Goal: Information Seeking & Learning: Learn about a topic

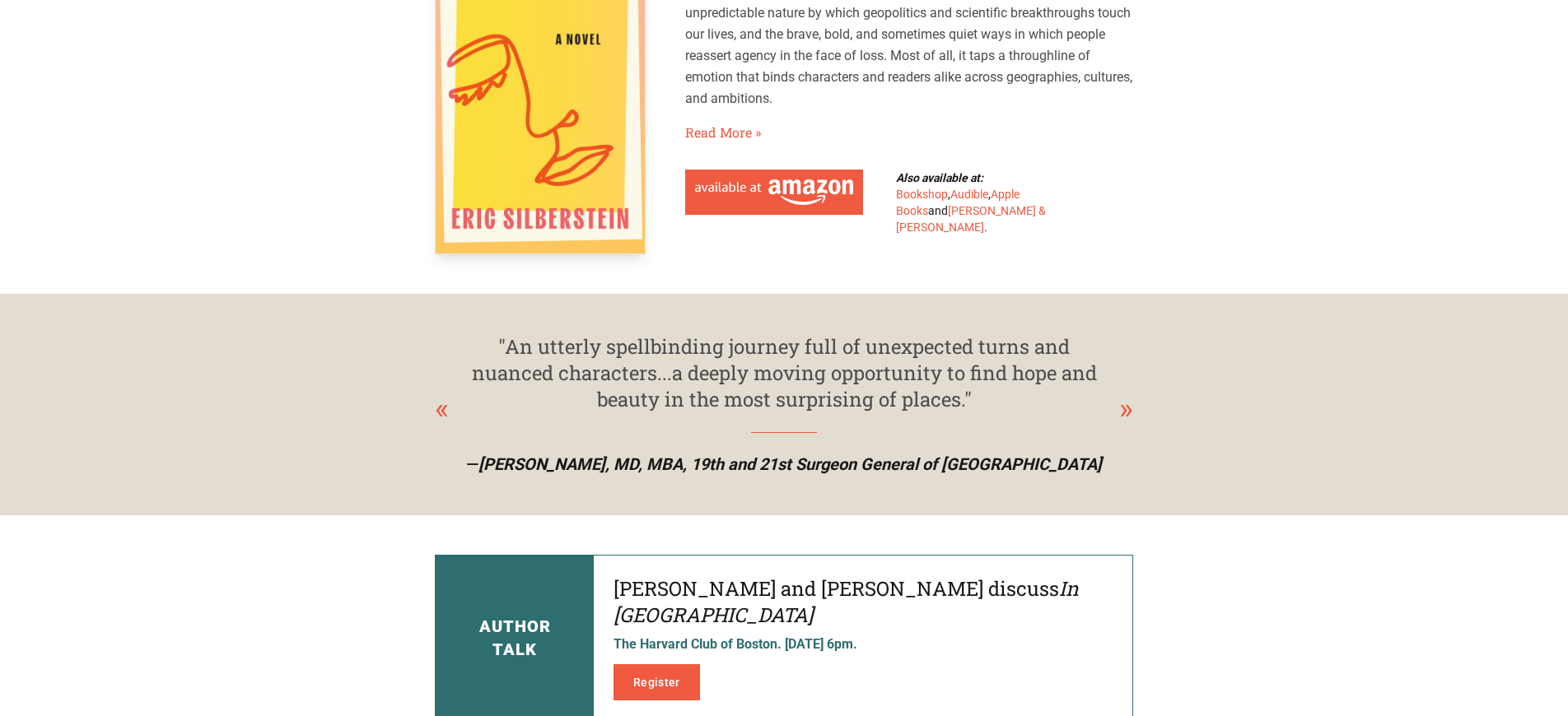
scroll to position [212, 0]
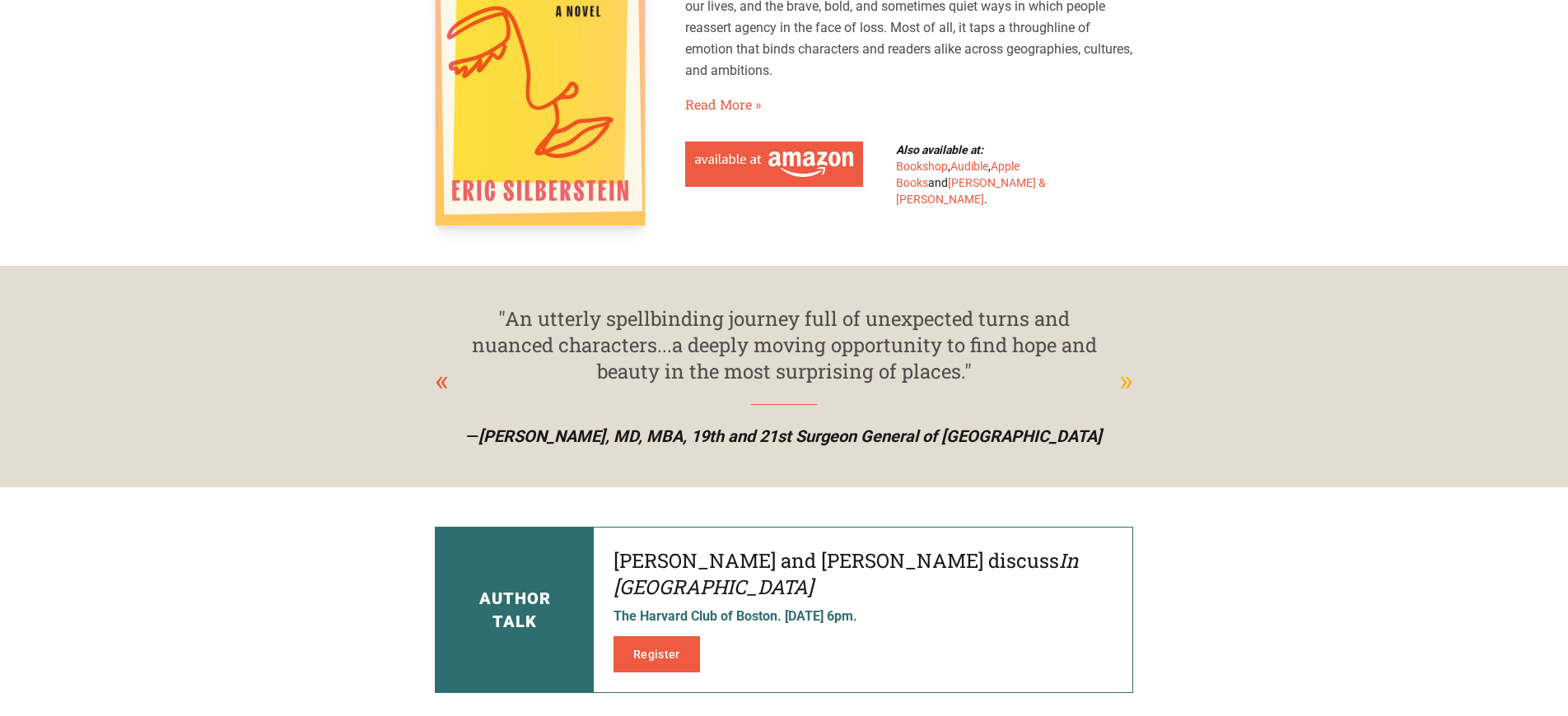
click at [1126, 380] on div "»" at bounding box center [1126, 381] width 14 height 44
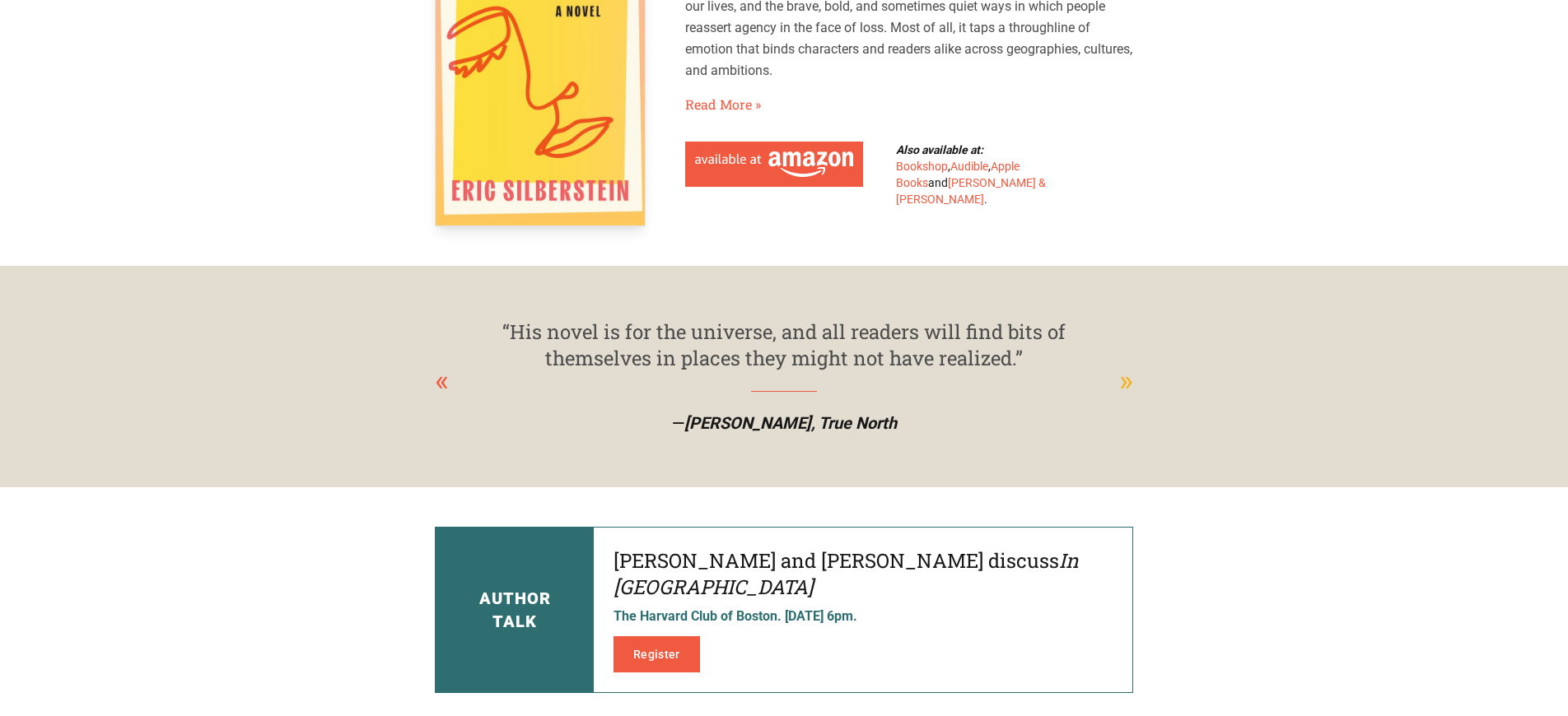
click at [1126, 380] on div "»" at bounding box center [1126, 381] width 14 height 44
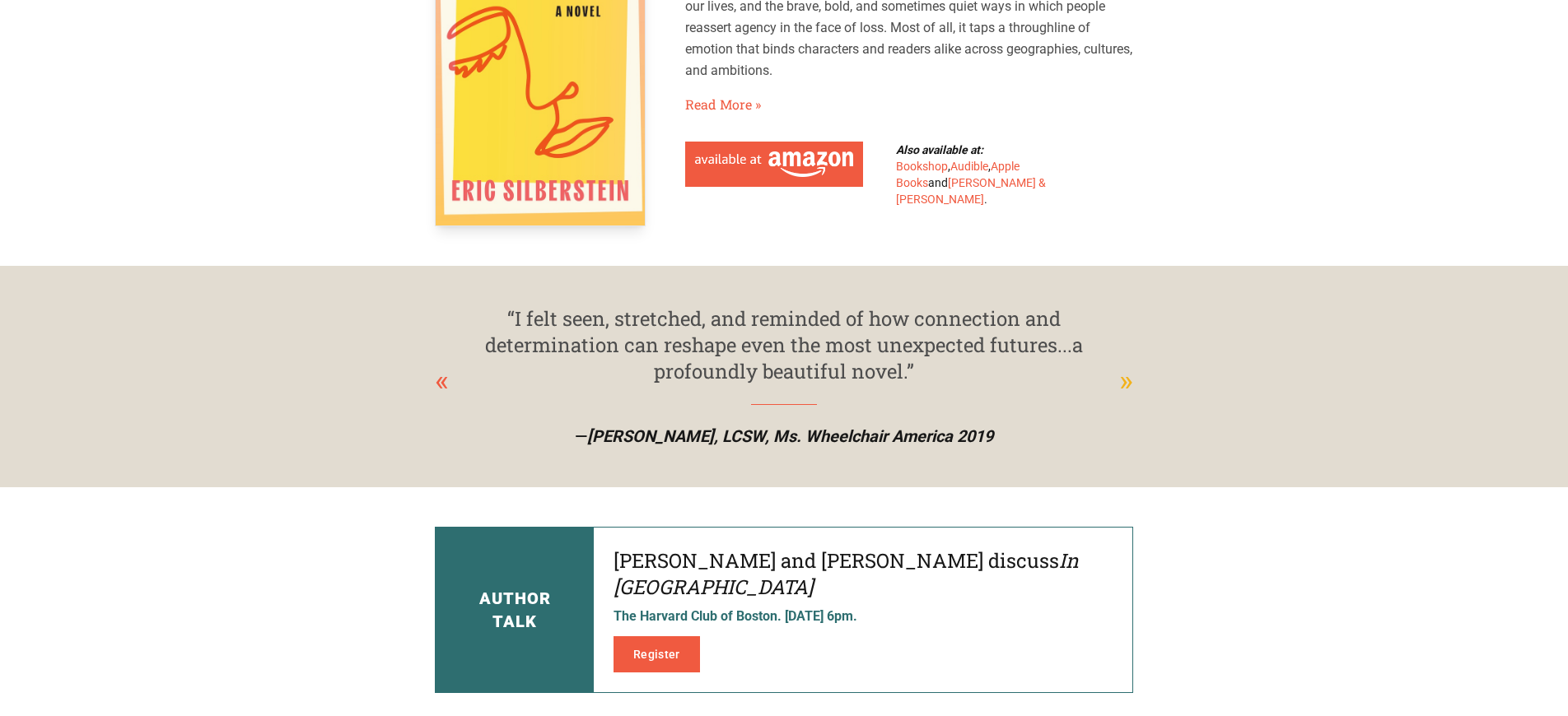
click at [1126, 380] on div "»" at bounding box center [1126, 381] width 14 height 44
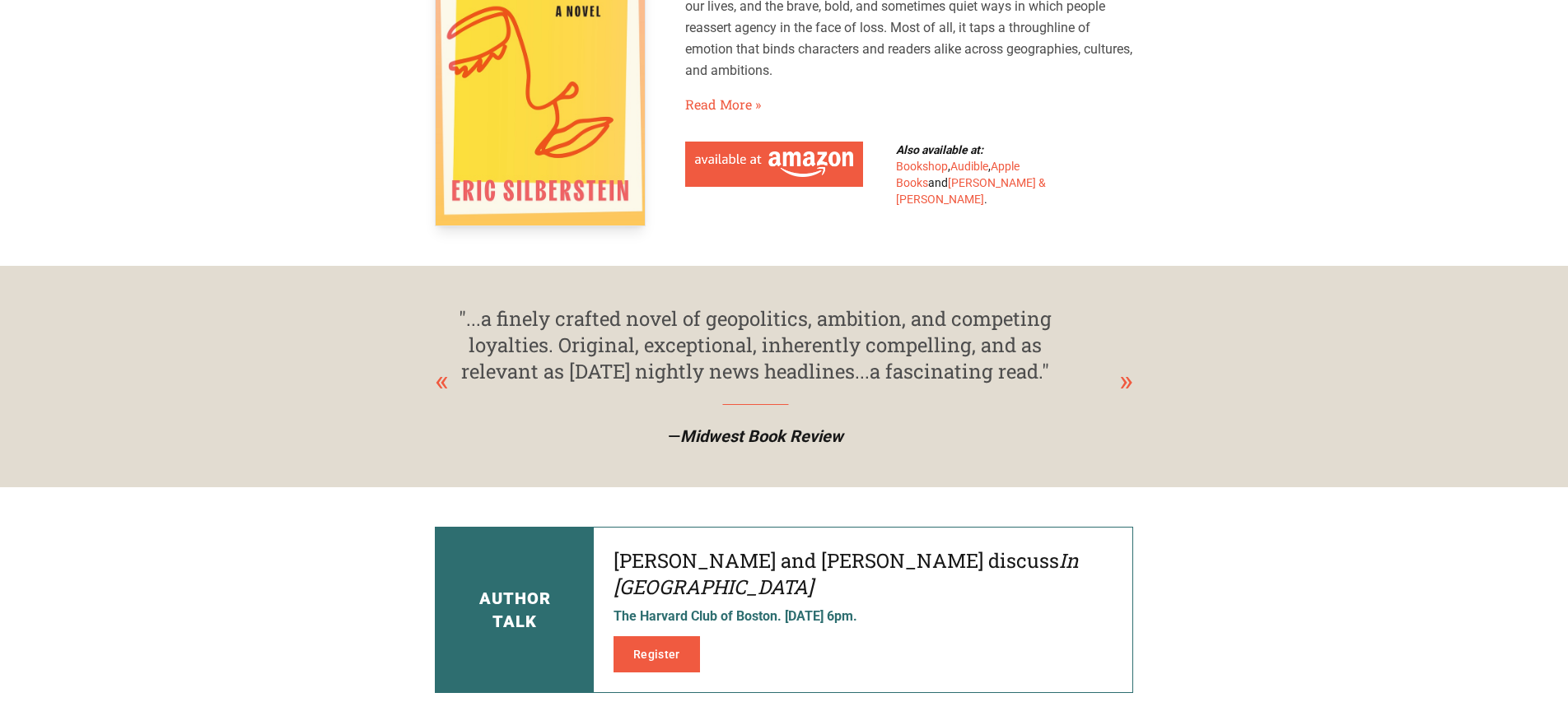
click at [470, 351] on div ""...a finely crafted novel of geopolitics, ambition, and competing loyalties. O…" at bounding box center [755, 345] width 632 height 79
click at [1014, 352] on div ""...a finely crafted novel of geopolitics, ambition, and competing loyalties. O…" at bounding box center [725, 345] width 632 height 79
click at [708, 335] on div ""...a finely crafted novel of geopolitics, ambition, and competing loyalties. O…" at bounding box center [784, 345] width 632 height 79
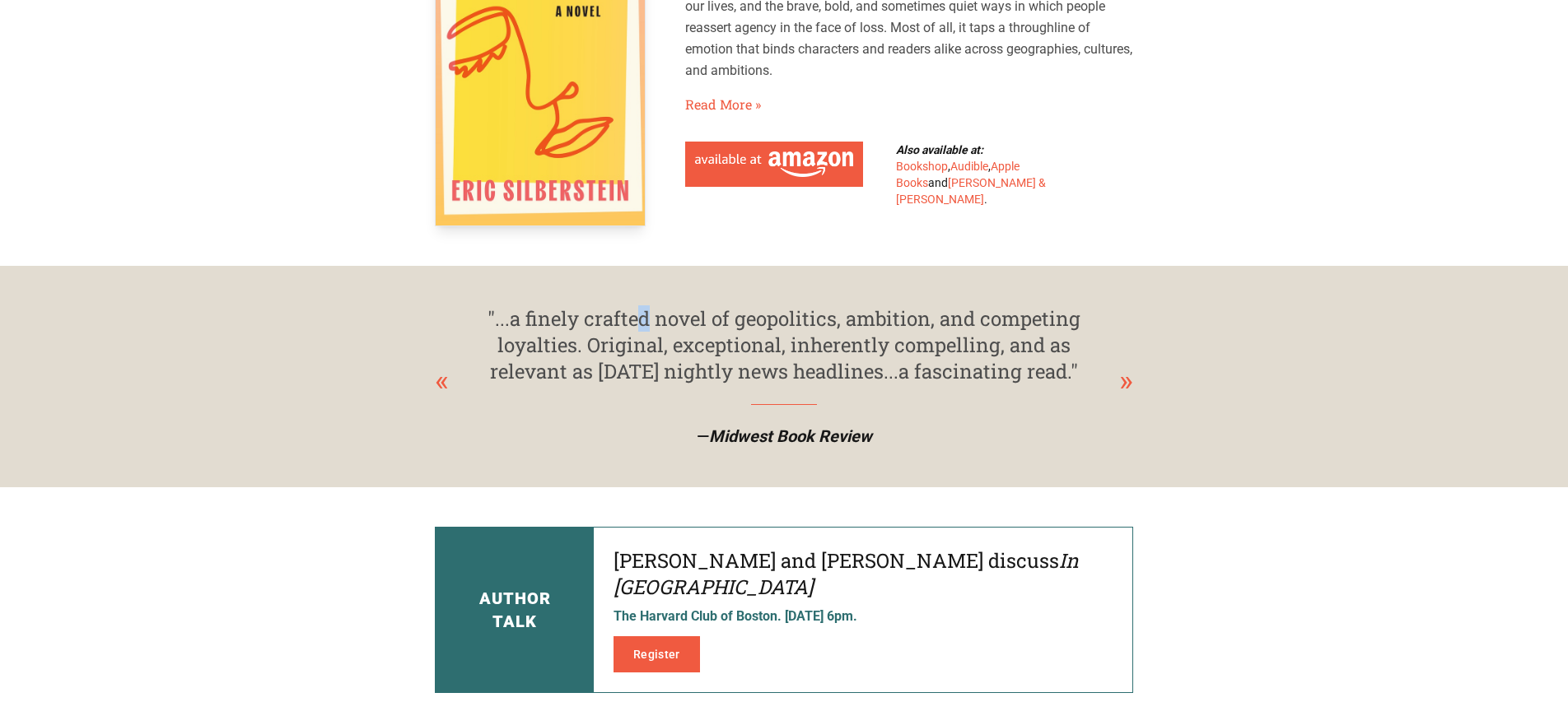
click at [495, 313] on div ""...a finely crafted novel of geopolitics, ambition, and competing loyalties. O…" at bounding box center [784, 345] width 632 height 79
click at [499, 318] on div ""...a finely crafted novel of geopolitics, ambition, and competing loyalties. O…" at bounding box center [793, 345] width 632 height 79
click at [497, 315] on div ""...a finely crafted novel of geopolitics, ambition, and competing loyalties. O…" at bounding box center [784, 345] width 632 height 79
click at [371, 335] on div "“His novel is for the universe, and all readers will find bits of themselves in…" at bounding box center [784, 376] width 1568 height 221
copy div "."
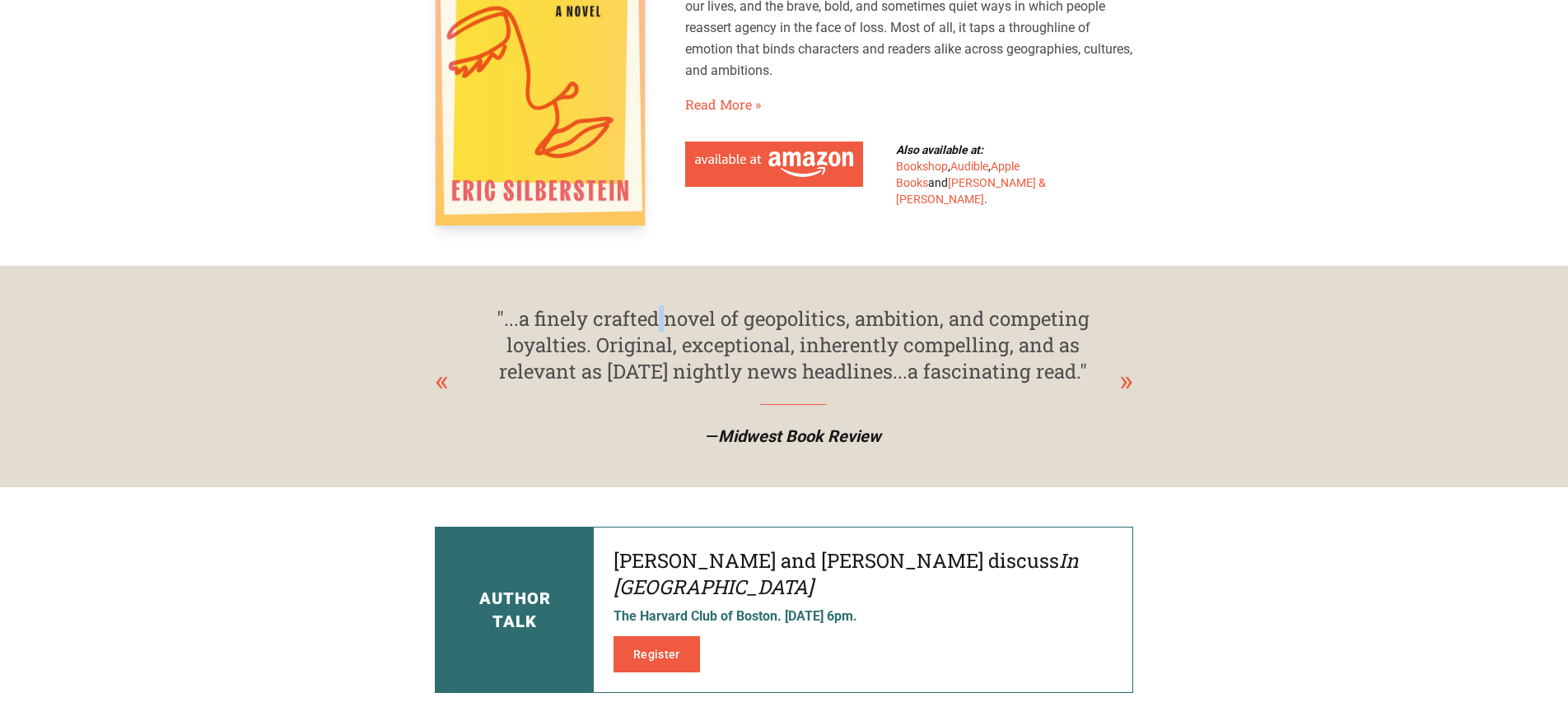
drag, startPoint x: 497, startPoint y: 313, endPoint x: 513, endPoint y: 329, distance: 22.6
click at [513, 329] on div ""...a finely crafted novel of geopolitics, ambition, and competing loyalties. O…" at bounding box center [793, 345] width 632 height 79
click at [1252, 524] on main "A work of empathetic precision In [GEOGRAPHIC_DATA] is a work of empathetic pre…" at bounding box center [784, 579] width 1568 height 1456
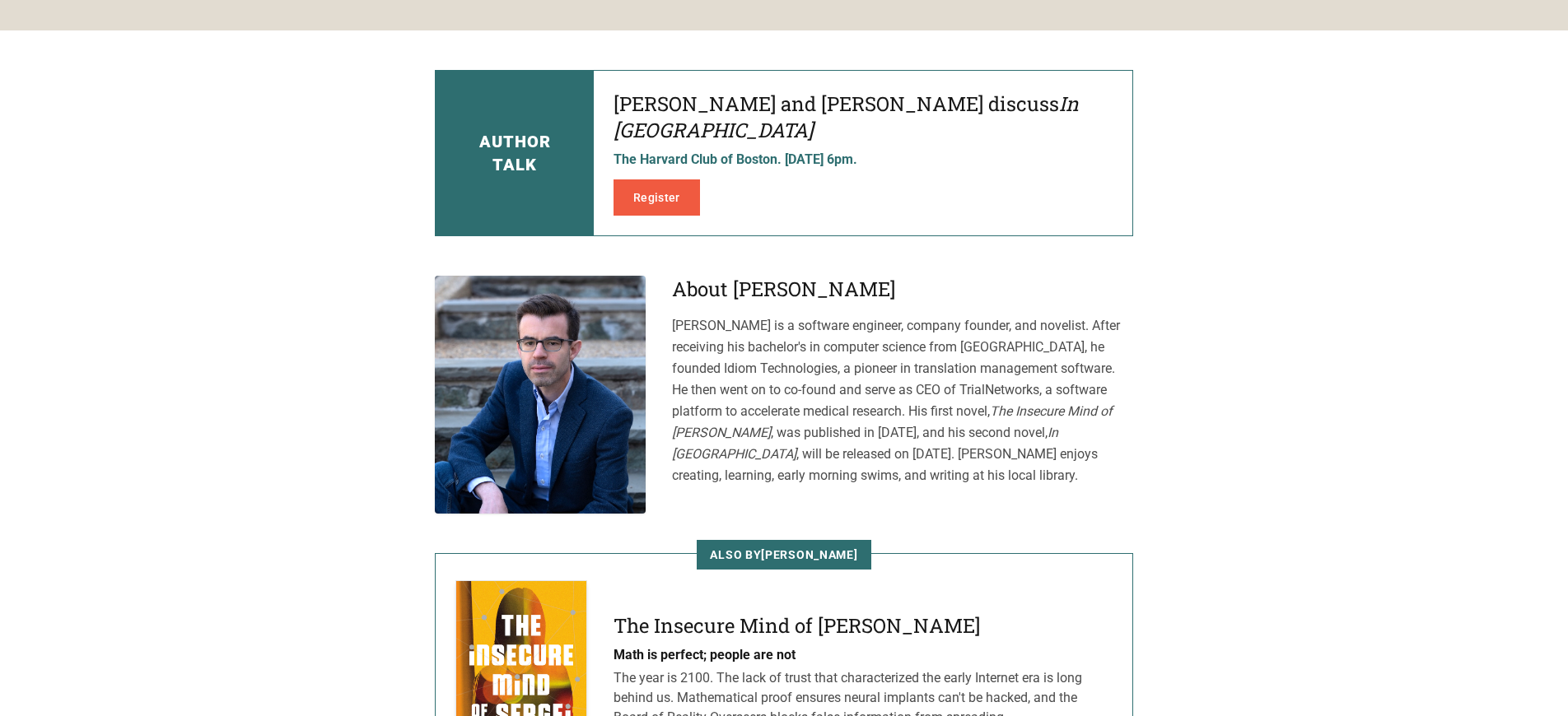
scroll to position [672, 0]
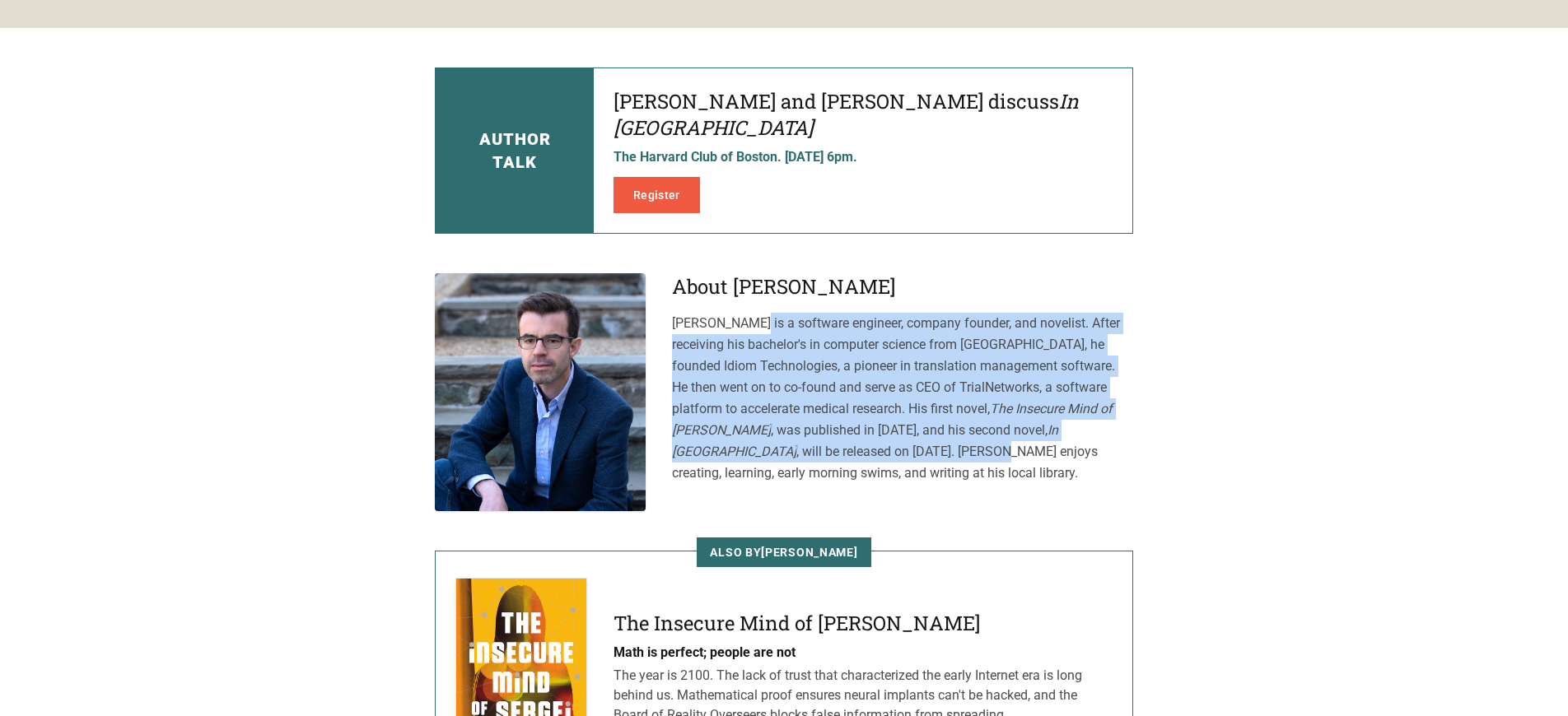
drag, startPoint x: 674, startPoint y: 295, endPoint x: 761, endPoint y: 427, distance: 158.1
click at [761, 427] on p "[PERSON_NAME] is a software engineer, company founder, and novelist. After rece…" at bounding box center [902, 398] width 461 height 171
copy p "[PERSON_NAME] is a software engineer, company founder, and novelist. After rece…"
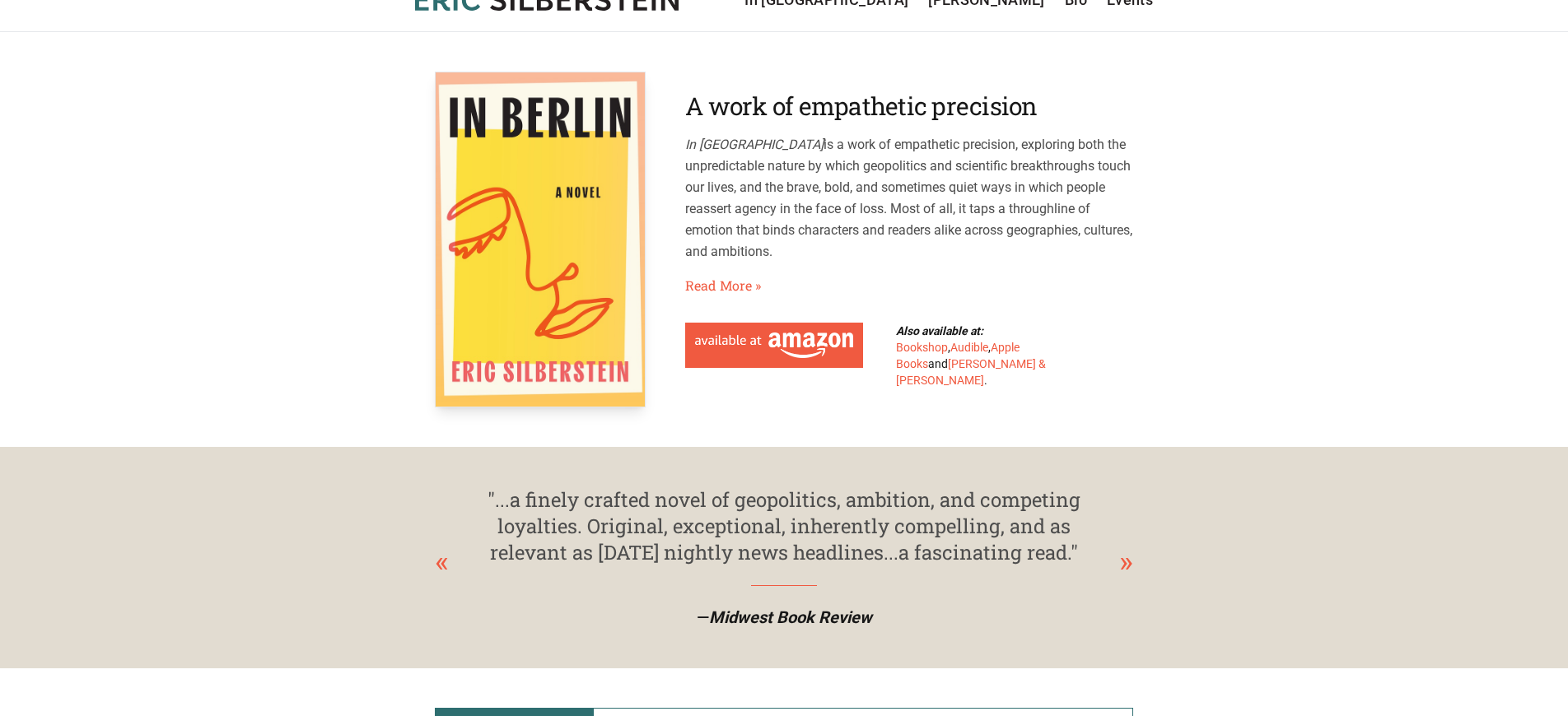
scroll to position [0, 0]
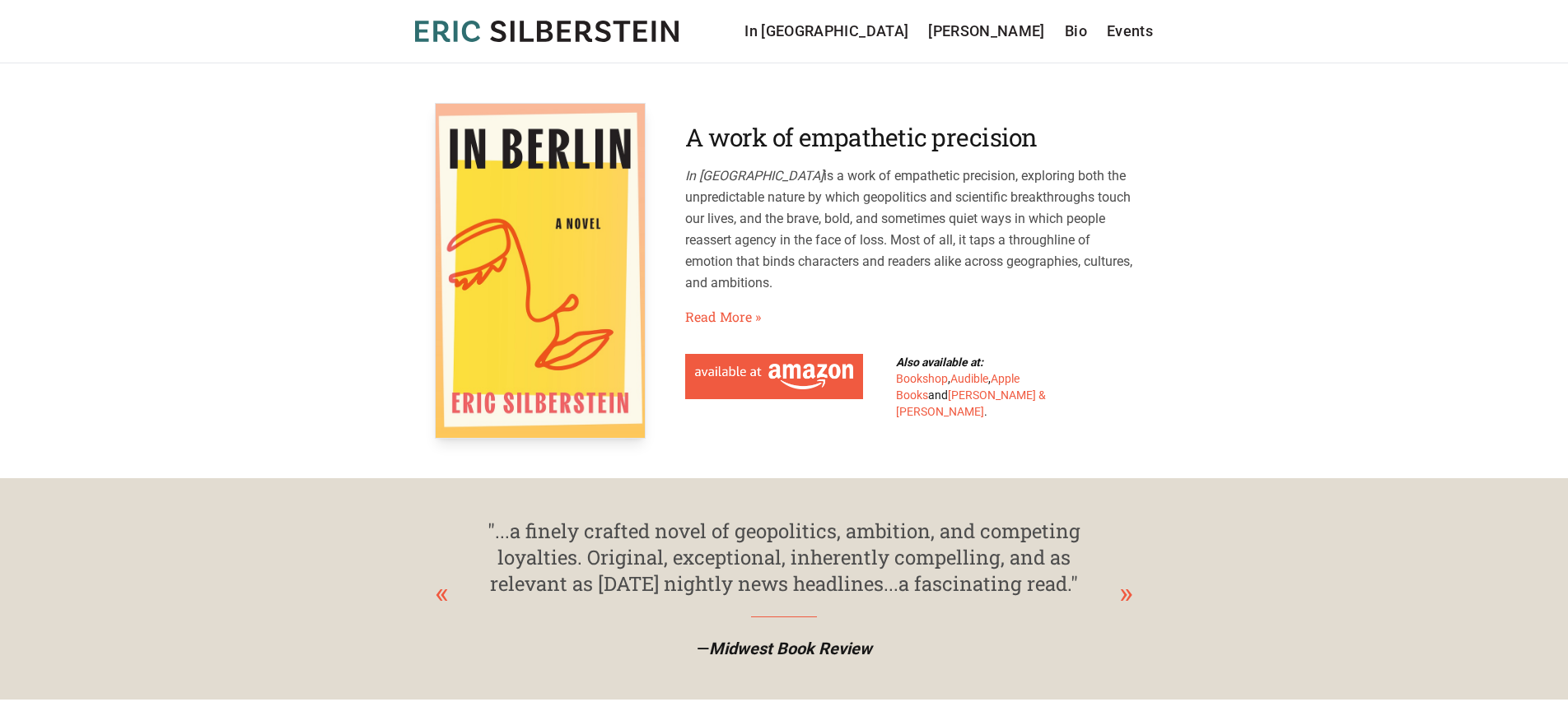
click at [822, 579] on div ""...a finely crafted novel of geopolitics, ambition, and competing loyalties. O…" at bounding box center [784, 557] width 632 height 79
